Goal: Task Accomplishment & Management: Use online tool/utility

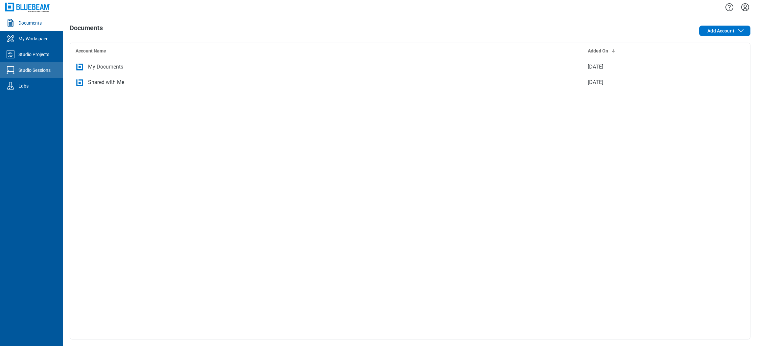
click at [40, 73] on div "Studio Sessions" at bounding box center [34, 70] width 32 height 7
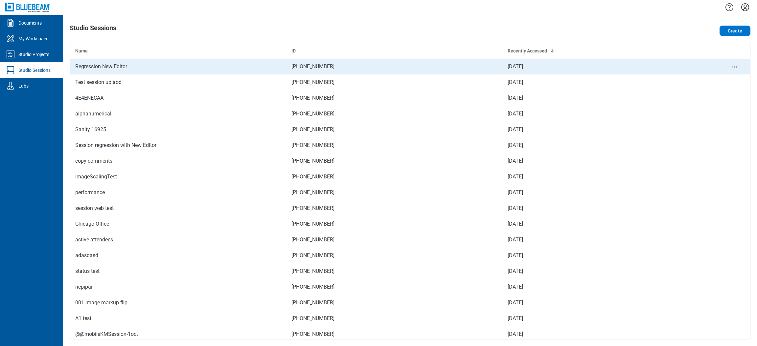
click at [126, 63] on div "Regression New Editor" at bounding box center [178, 67] width 206 height 8
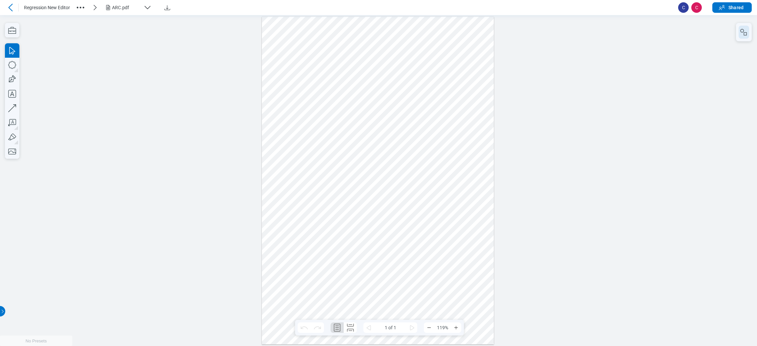
click at [746, 35] on rect "button" at bounding box center [744, 33] width 3 height 3
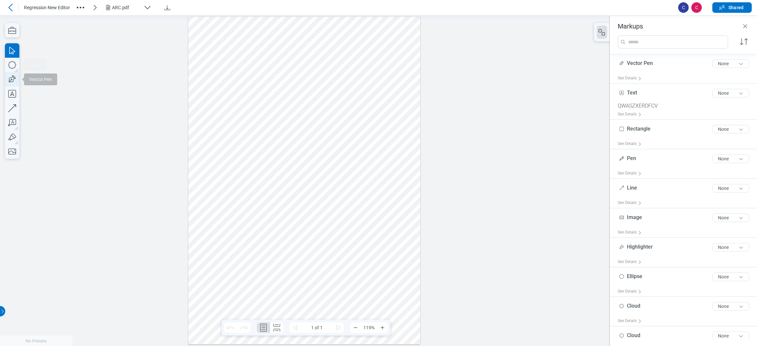
click at [15, 79] on icon "button" at bounding box center [12, 80] width 10 height 10
drag, startPoint x: 268, startPoint y: 146, endPoint x: 299, endPoint y: 161, distance: 34.7
click at [298, 160] on div at bounding box center [304, 180] width 232 height 328
click at [286, 148] on div at bounding box center [304, 180] width 232 height 328
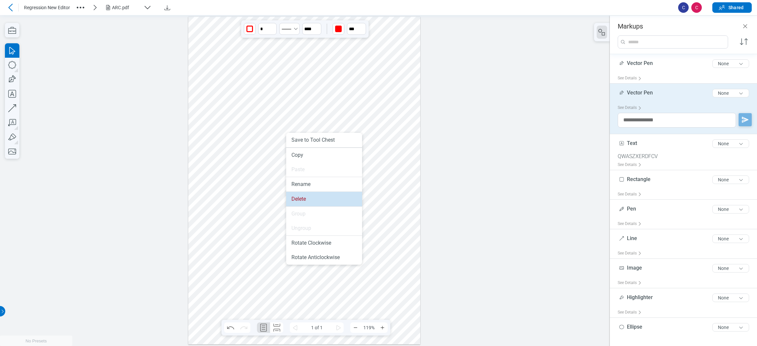
click at [299, 197] on li "Delete" at bounding box center [324, 199] width 76 height 14
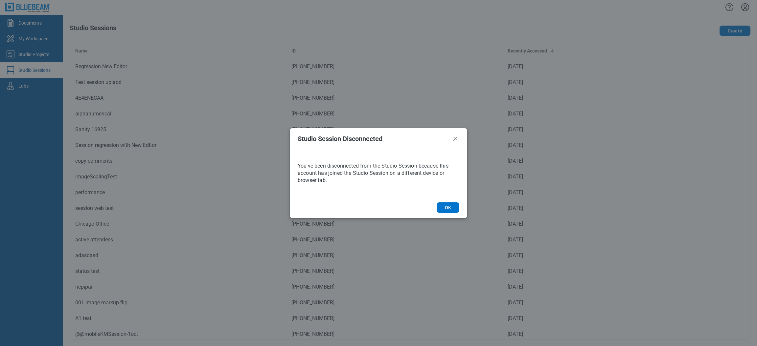
click at [444, 134] on header "Studio Session Disconnected" at bounding box center [378, 138] width 177 height 21
click at [453, 138] on icon "Close" at bounding box center [455, 139] width 8 height 8
